Goal: Navigation & Orientation: Find specific page/section

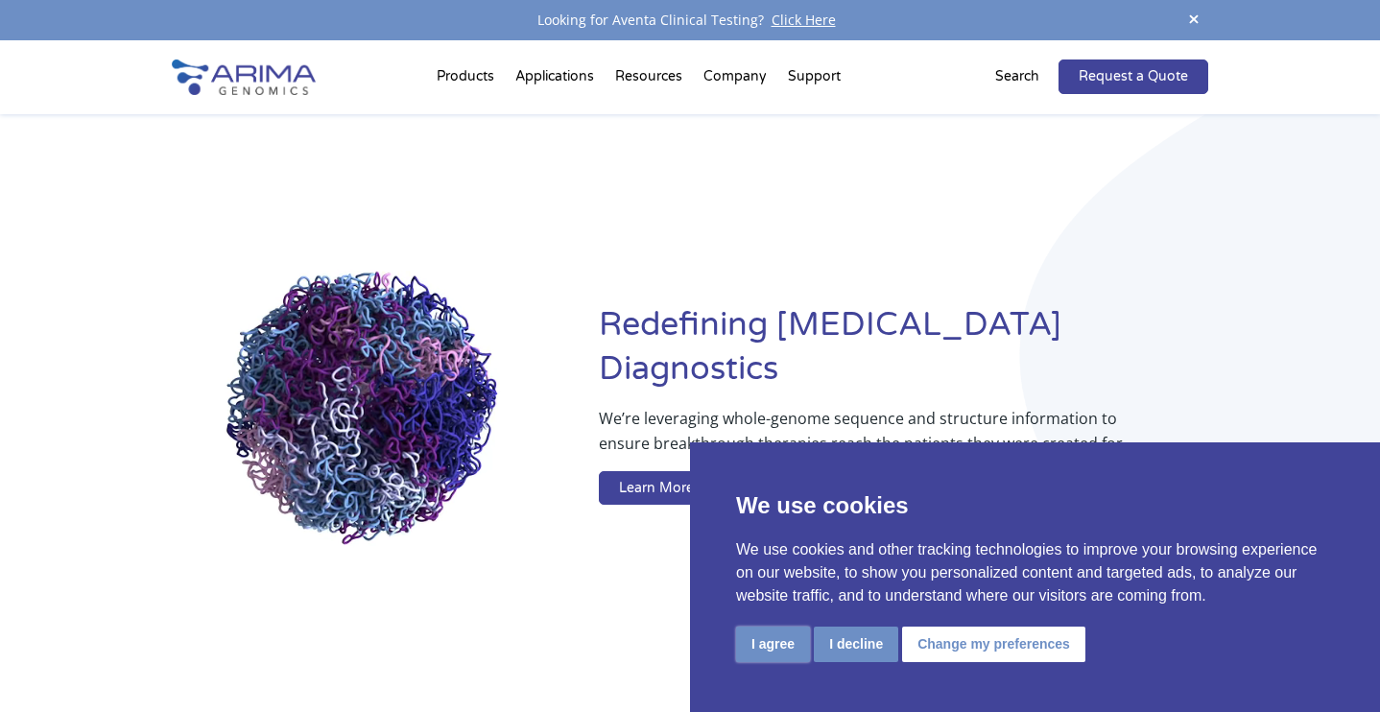
click at [792, 640] on button "I agree" at bounding box center [773, 645] width 74 height 36
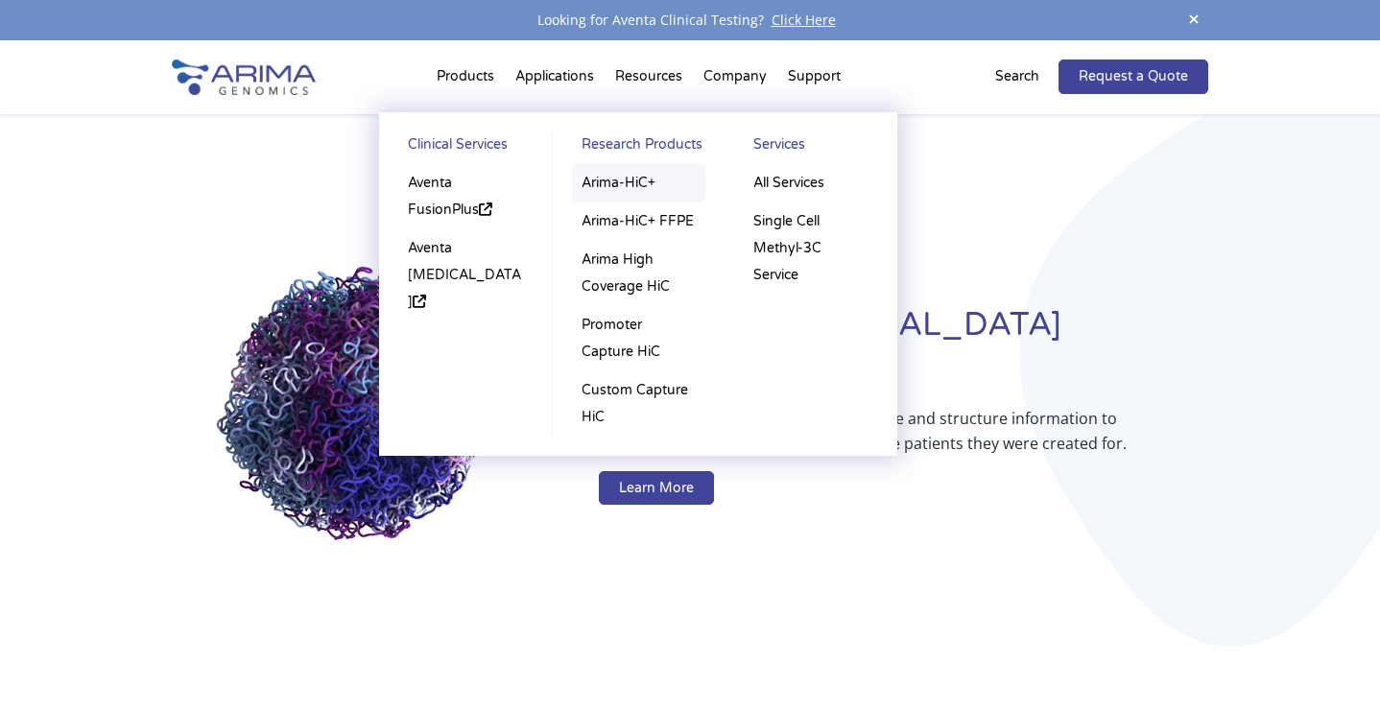
click at [640, 193] on link "Arima-HiC+" at bounding box center [638, 183] width 133 height 38
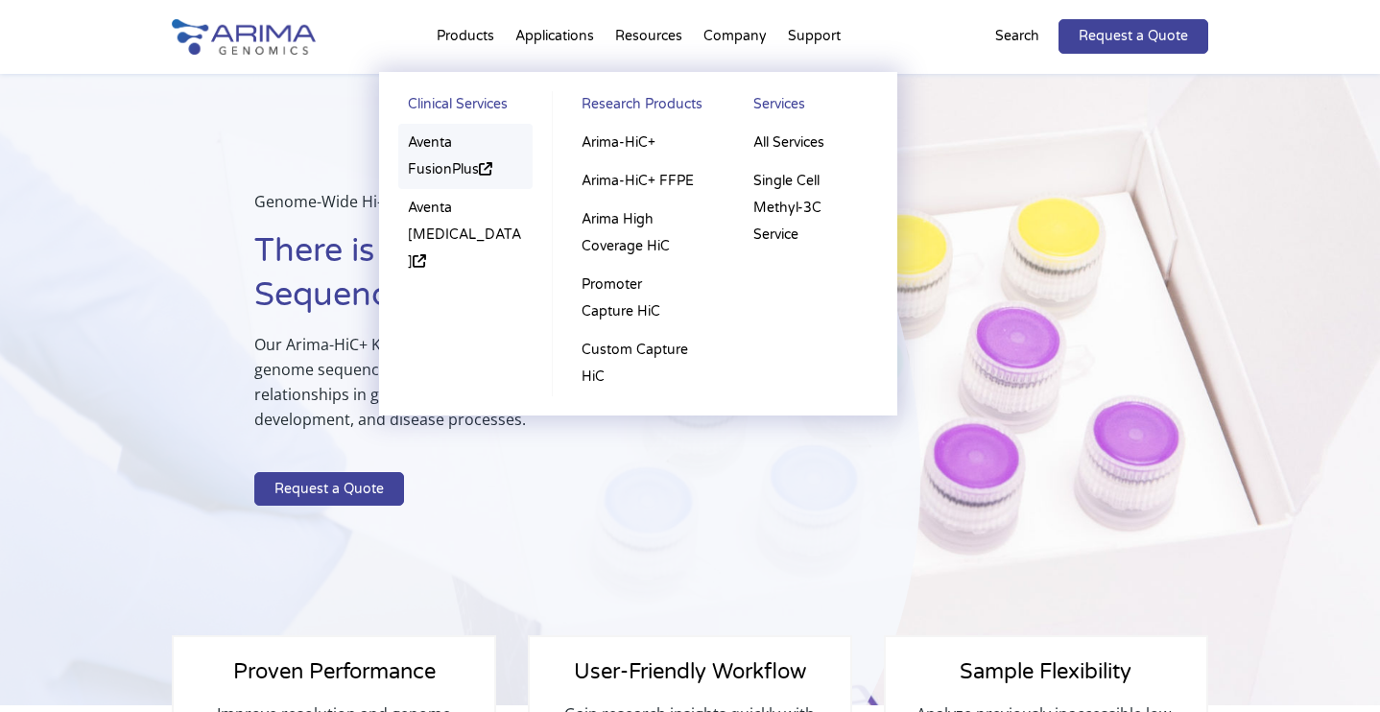
click at [436, 153] on link "Aventa FusionPlus" at bounding box center [465, 156] width 134 height 65
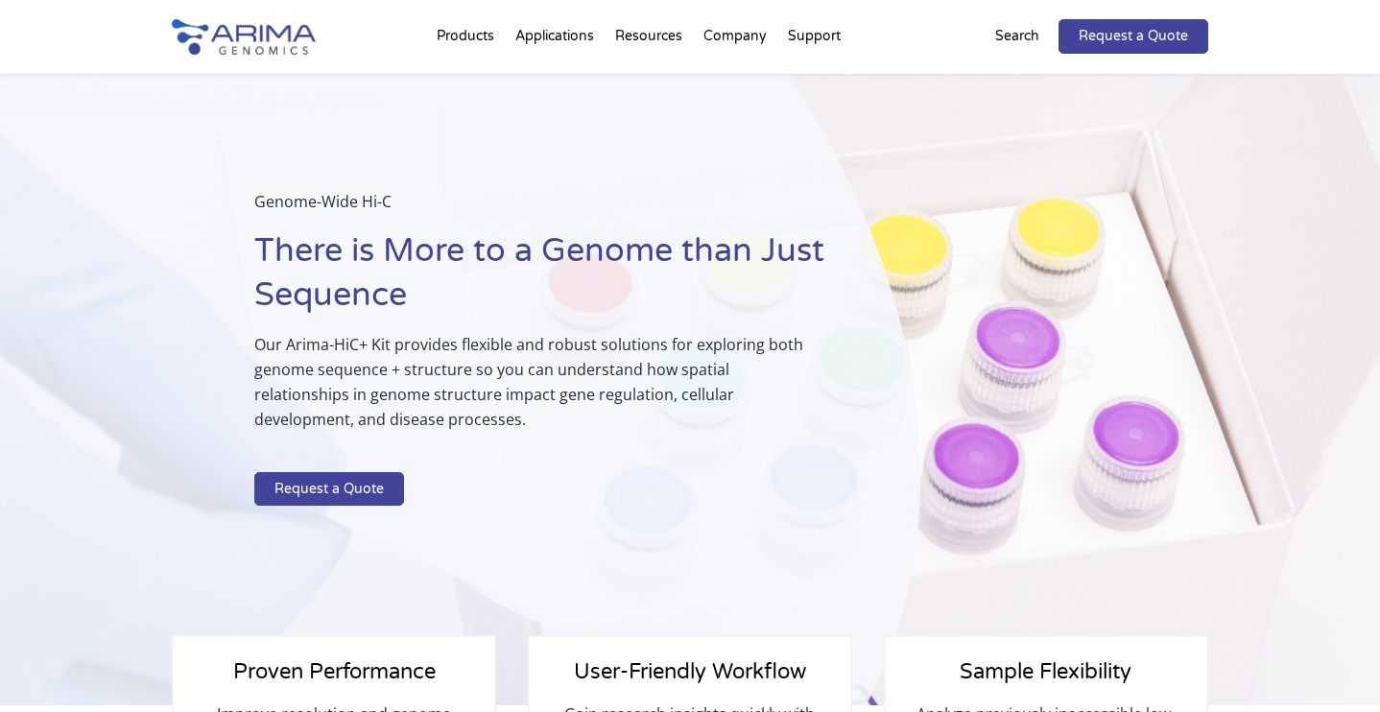
click at [893, 102] on div "Genome-Wide Hi-C There is More to a Genome than Just Sequence Our Arima-HiC+ Ki…" at bounding box center [460, 390] width 921 height 633
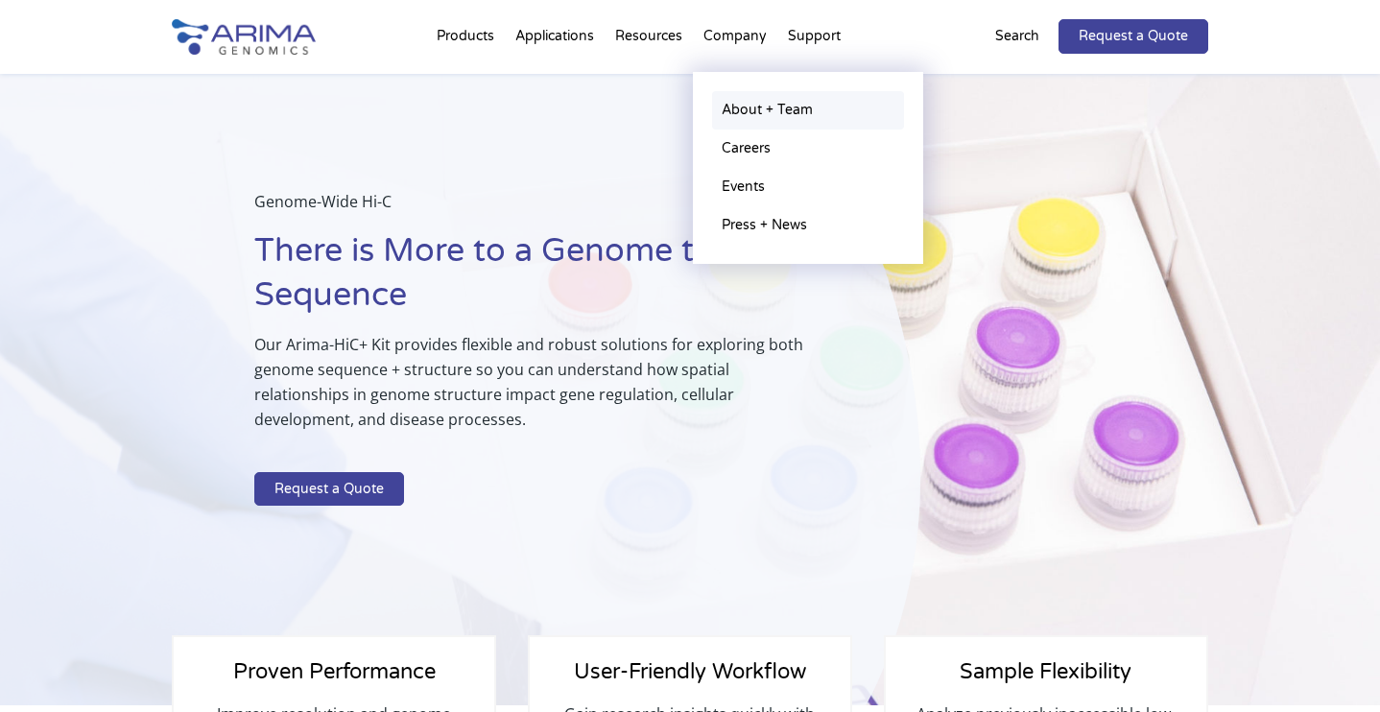
click at [772, 108] on link "About + Team" at bounding box center [808, 110] width 192 height 38
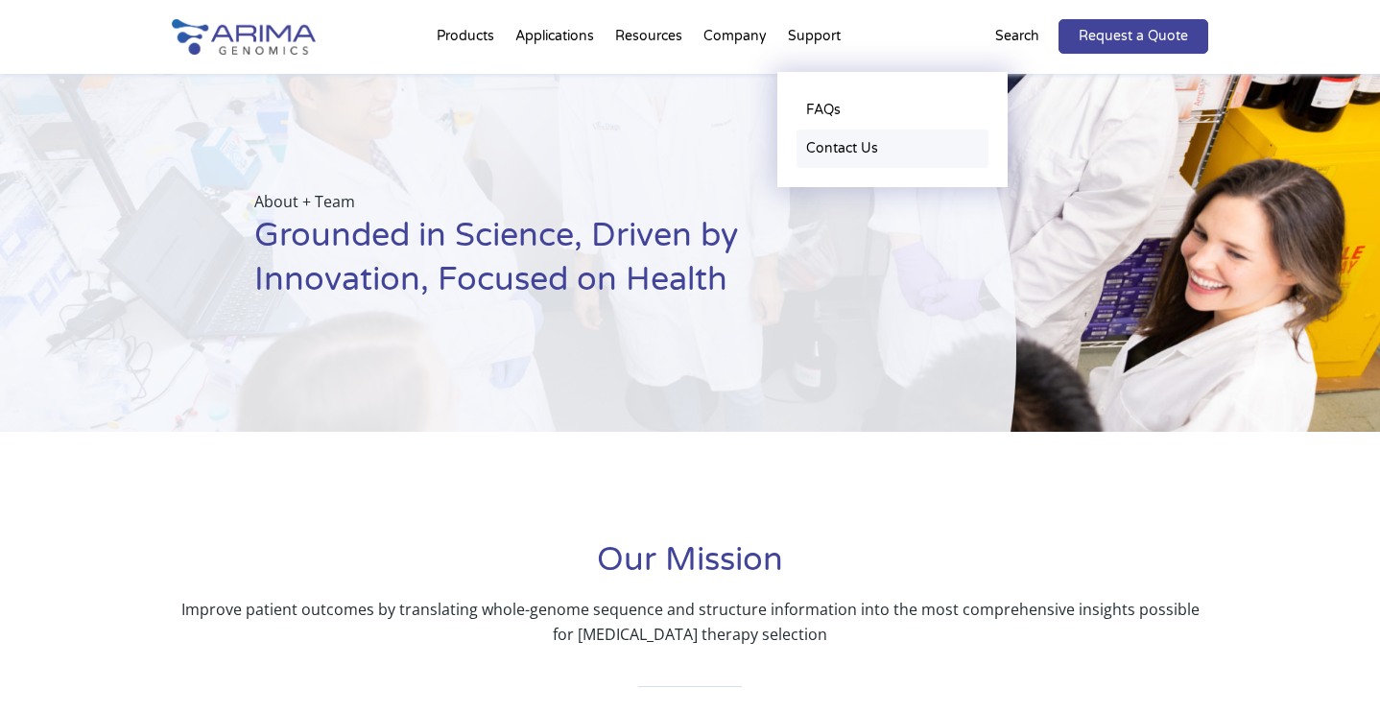
click at [828, 156] on link "Contact Us" at bounding box center [893, 149] width 192 height 38
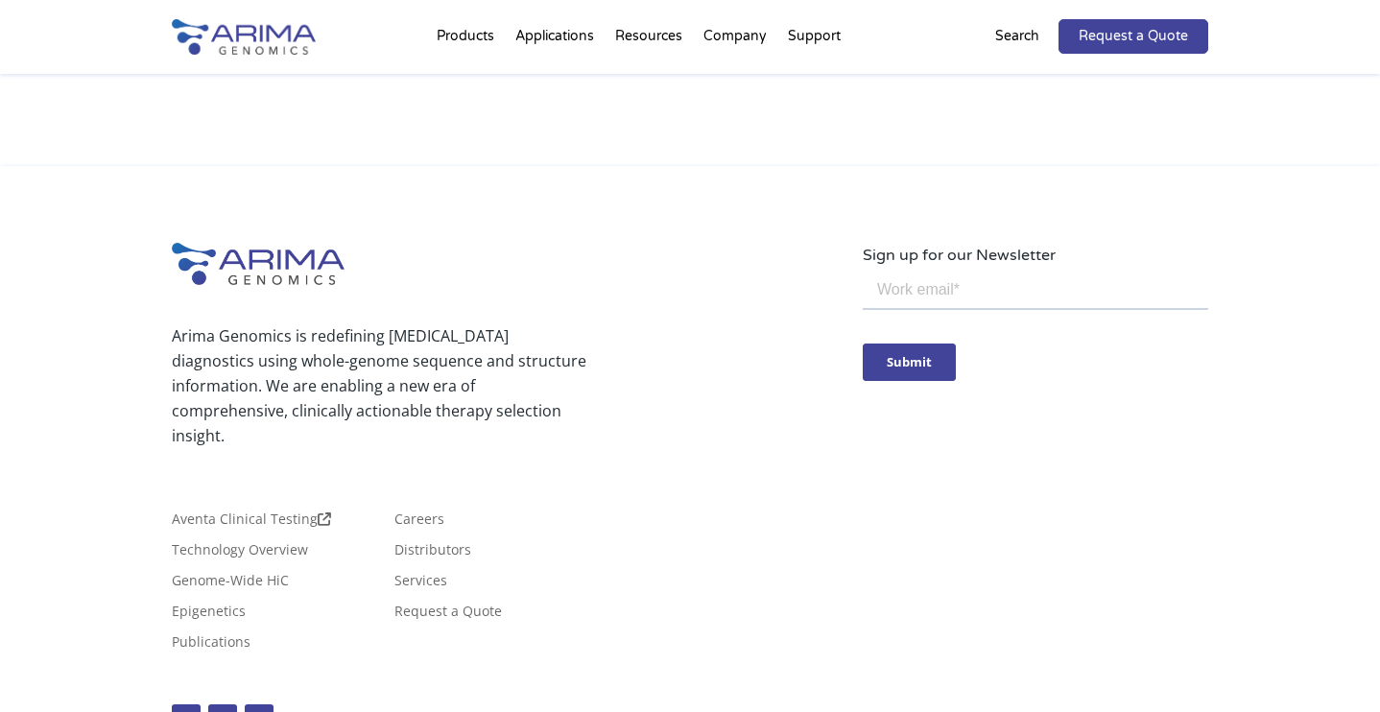
scroll to position [1116, 0]
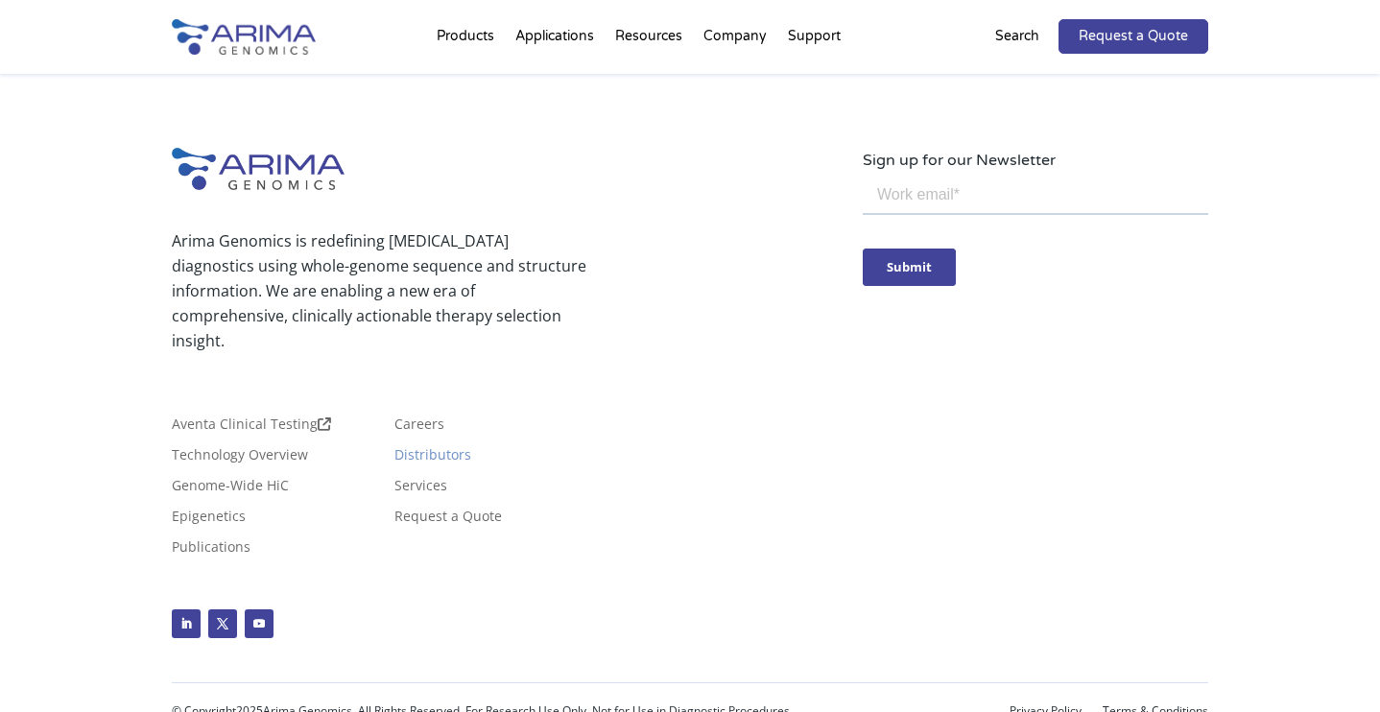
click at [445, 461] on link "Distributors" at bounding box center [433, 458] width 77 height 21
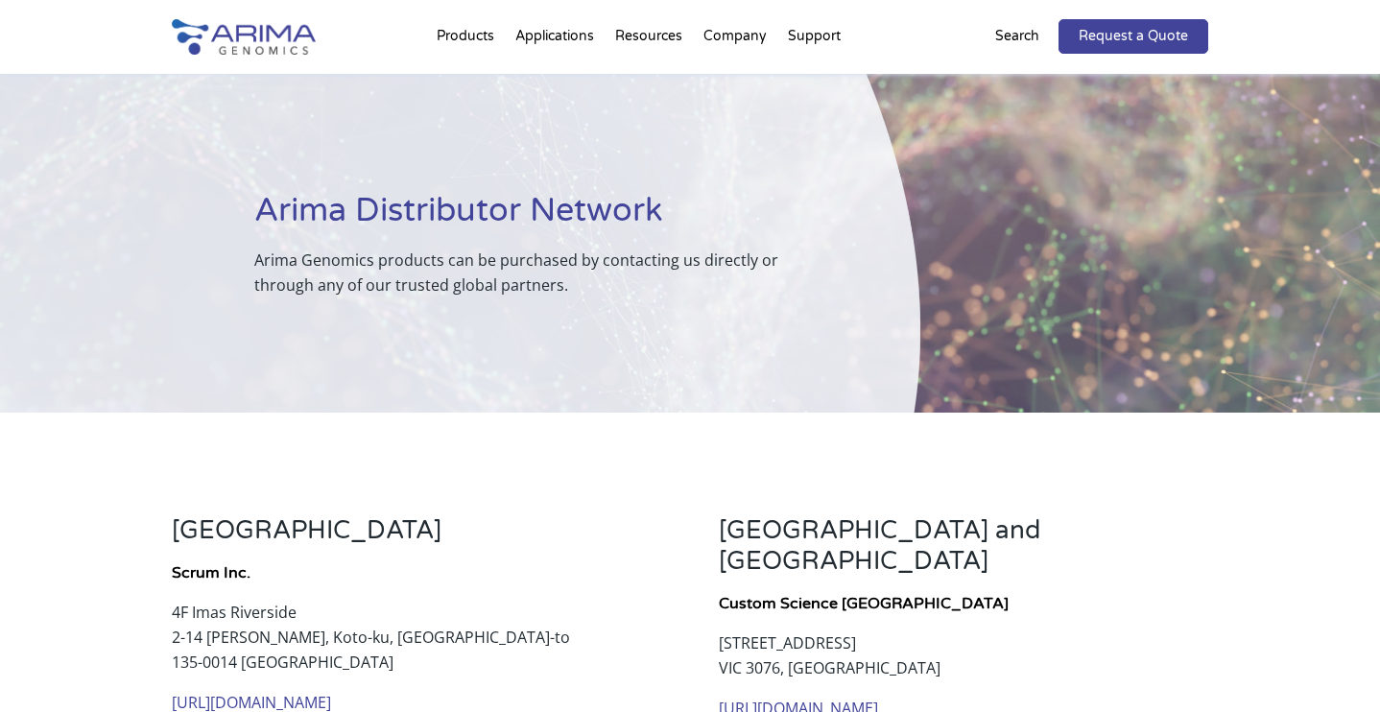
scroll to position [148, 0]
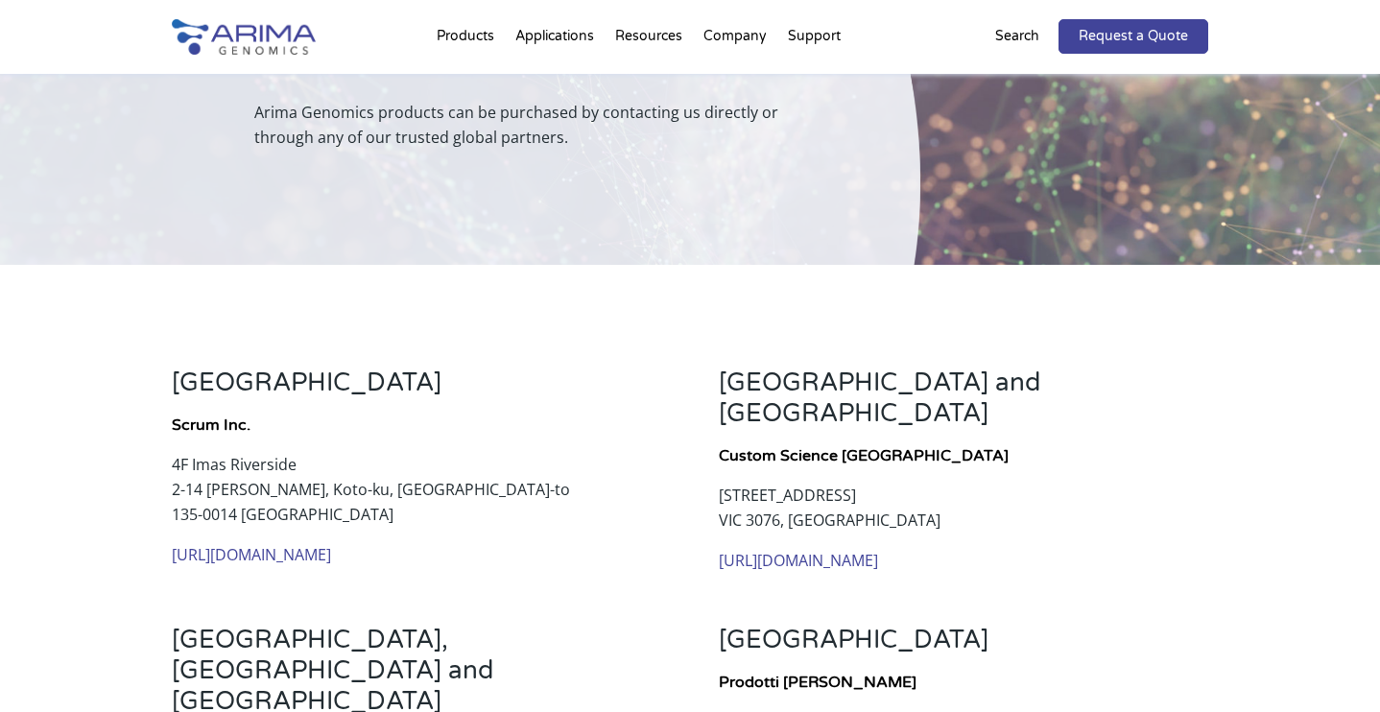
click at [1198, 400] on h3 "[GEOGRAPHIC_DATA] and [GEOGRAPHIC_DATA]" at bounding box center [964, 406] width 490 height 76
